Goal: Information Seeking & Learning: Find specific page/section

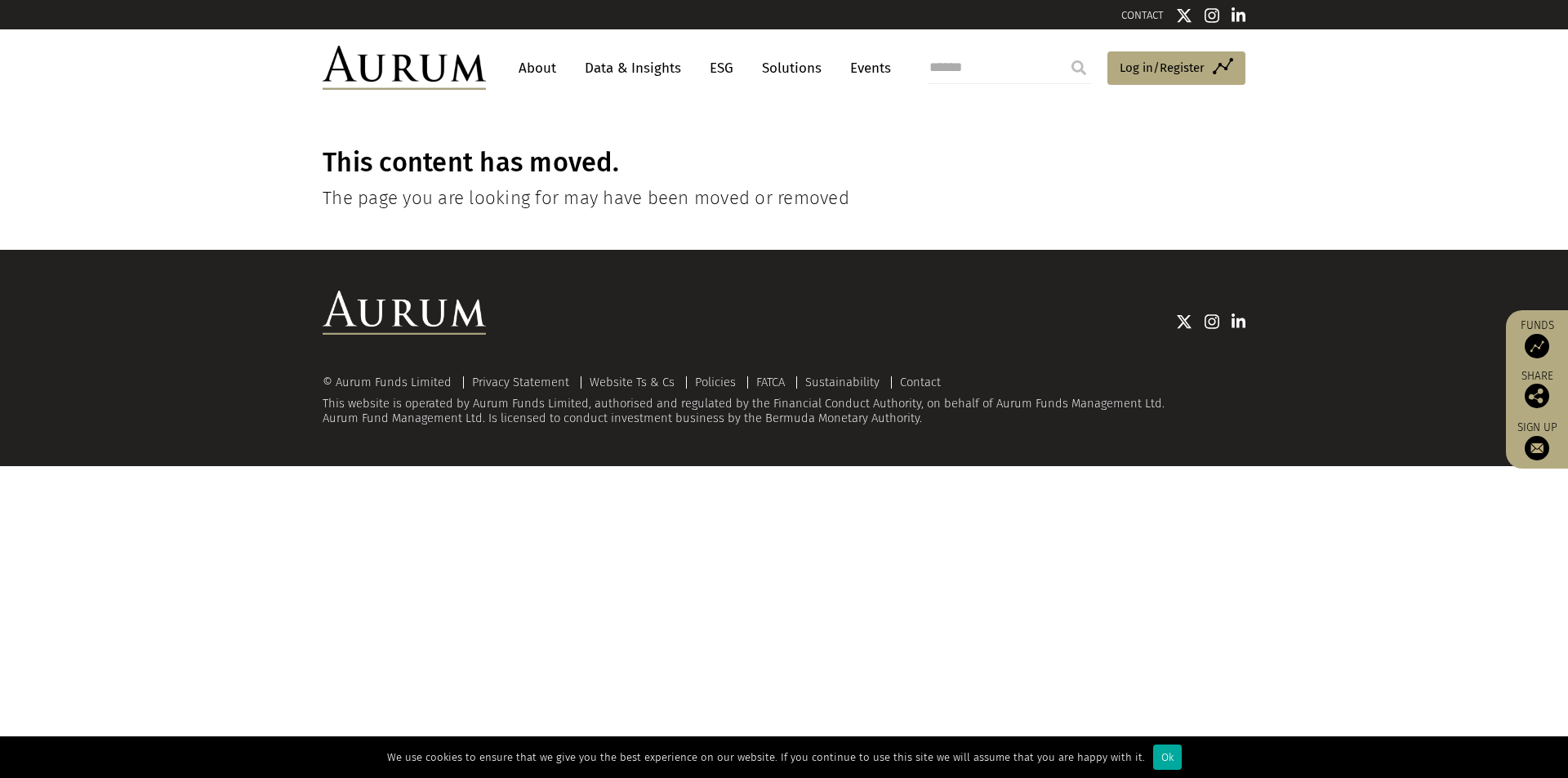
click at [637, 200] on h4 "The page you are looking for may have been moved or removed" at bounding box center [784, 198] width 923 height 22
click at [843, 210] on div "This content has moved. The page you are looking for may have been moved or rem…" at bounding box center [784, 177] width 923 height 144
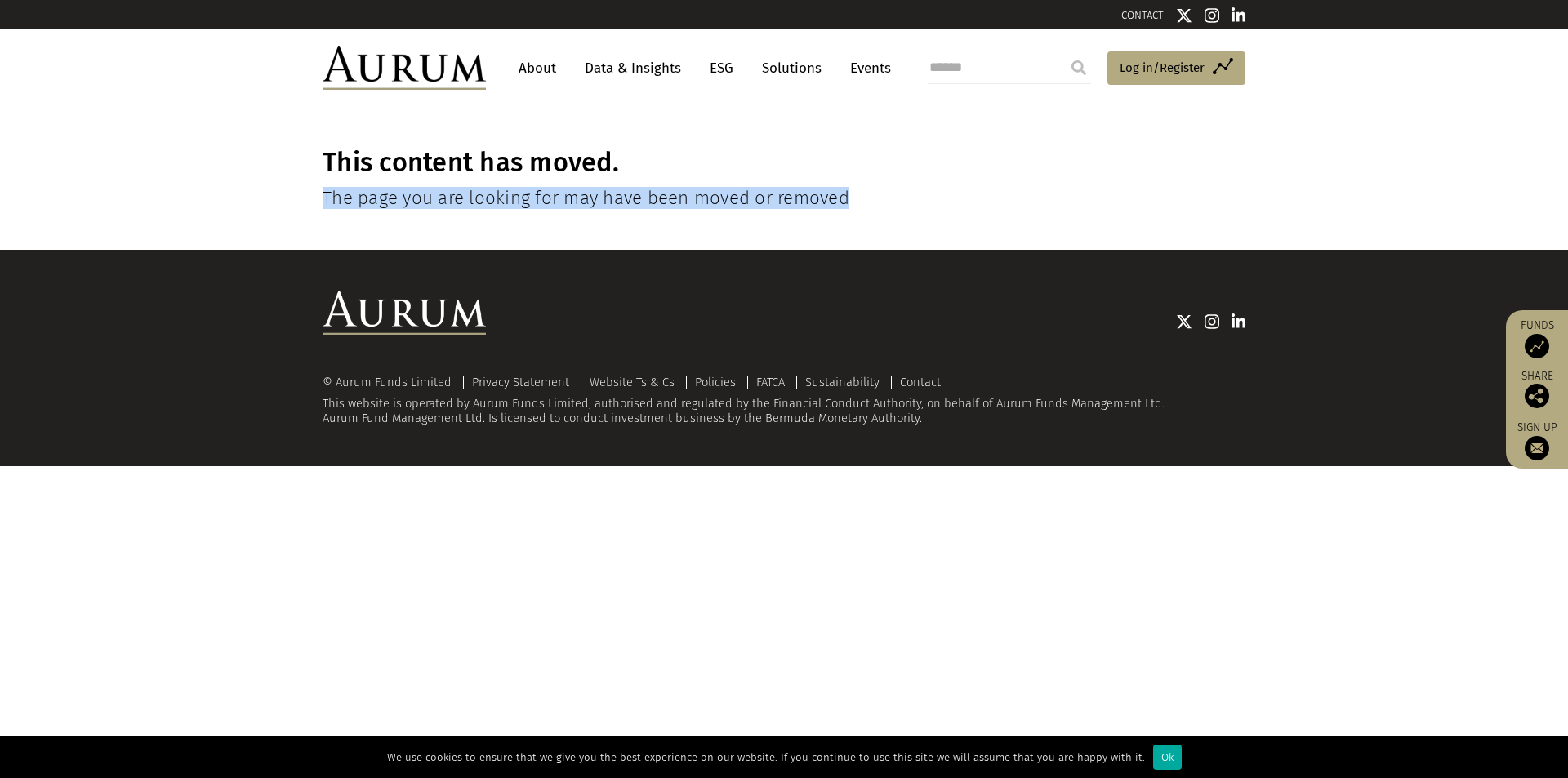
click at [843, 210] on div "This content has moved. The page you are looking for may have been moved or rem…" at bounding box center [784, 177] width 923 height 144
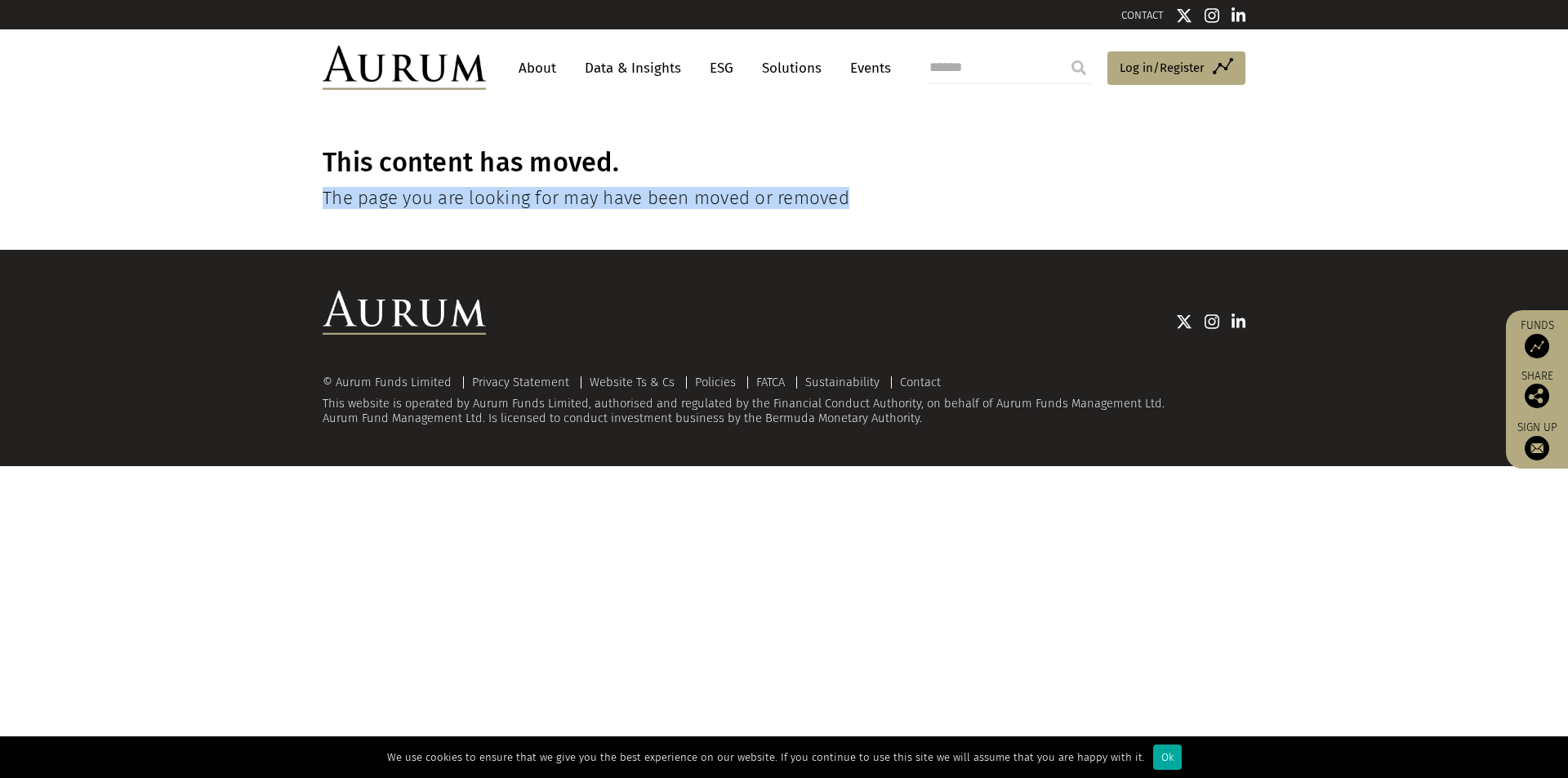
click at [843, 186] on div "This content has moved. The page you are looking for may have been moved or rem…" at bounding box center [784, 177] width 923 height 144
click at [804, 104] on header "About Data & Insights ESG Solutions Events Access Funds Log in/Register Sign ou…" at bounding box center [784, 67] width 1568 height 77
